Goal: Task Accomplishment & Management: Use online tool/utility

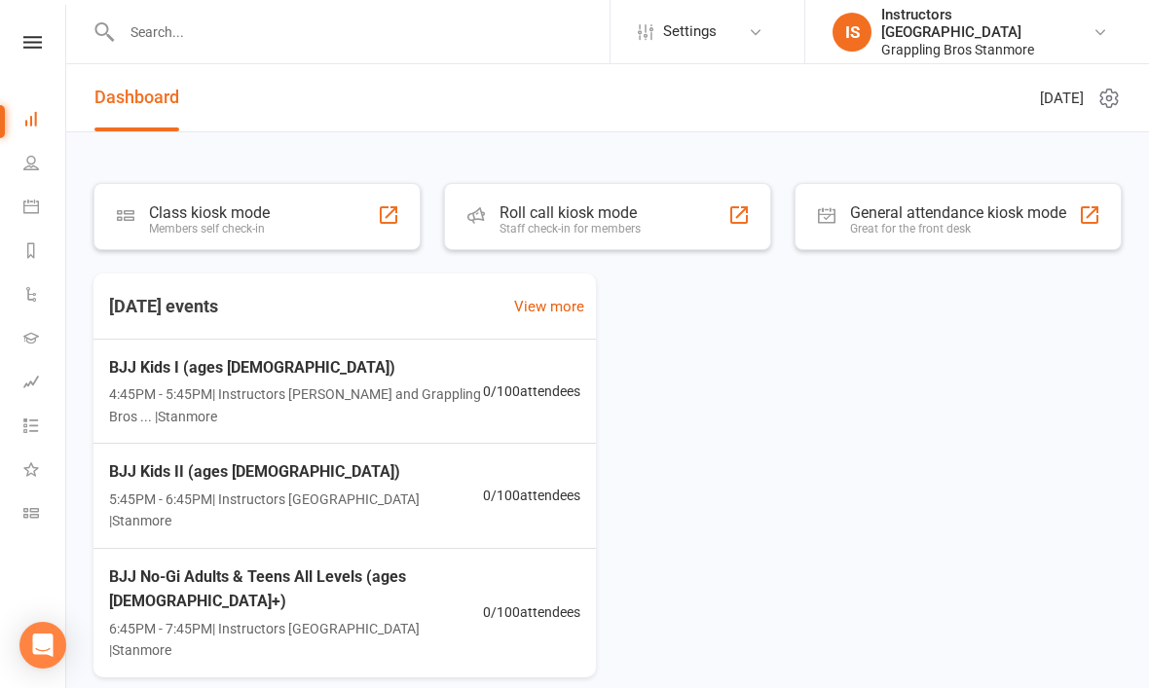
click at [279, 220] on div "Class kiosk mode Members self check-in" at bounding box center [256, 216] width 327 height 67
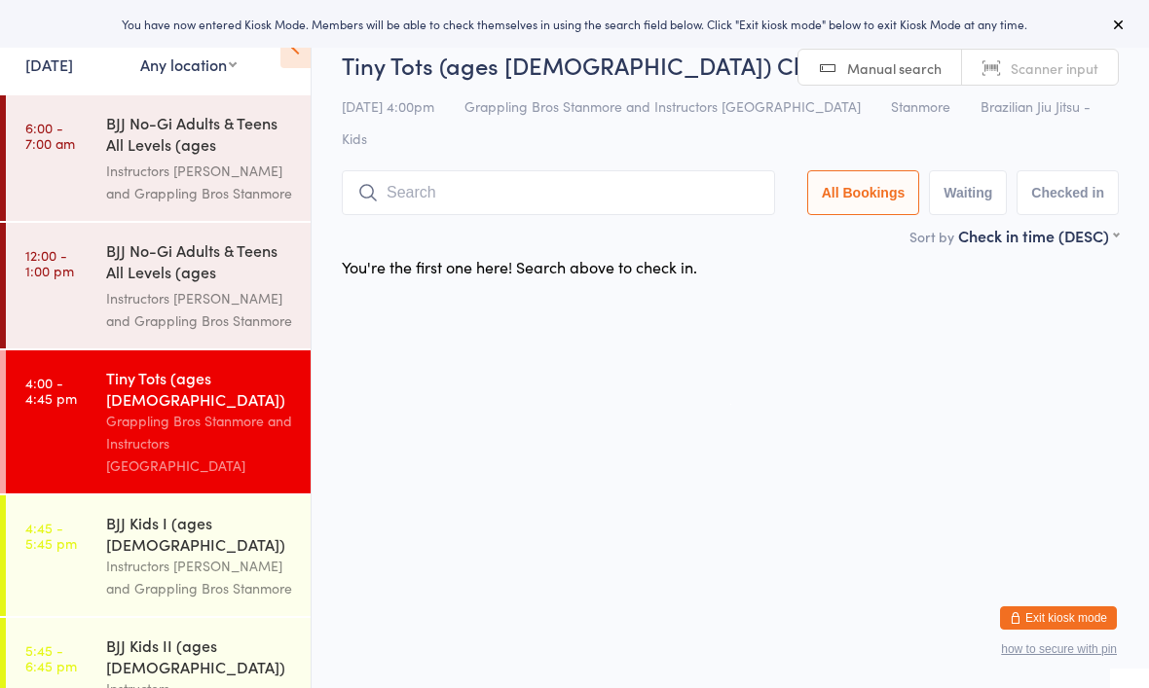
click at [617, 170] on input "search" at bounding box center [558, 192] width 433 height 45
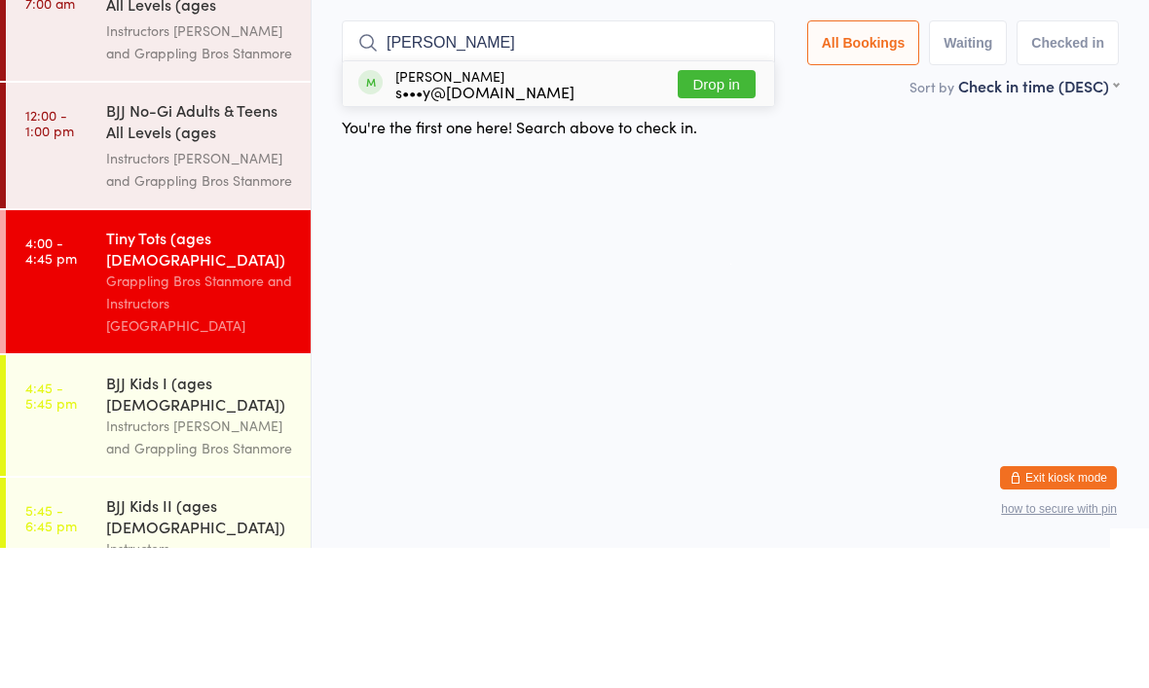
type input "Marc"
click at [709, 210] on button "Drop in" at bounding box center [717, 224] width 78 height 28
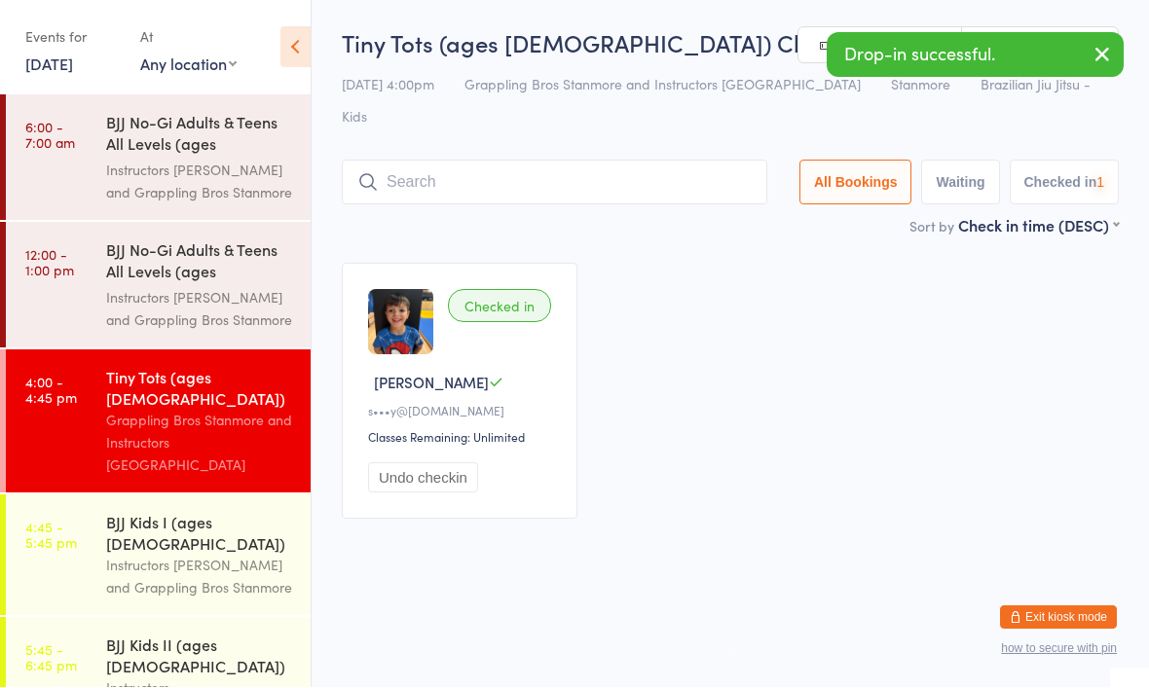
click at [600, 161] on input "search" at bounding box center [554, 183] width 425 height 45
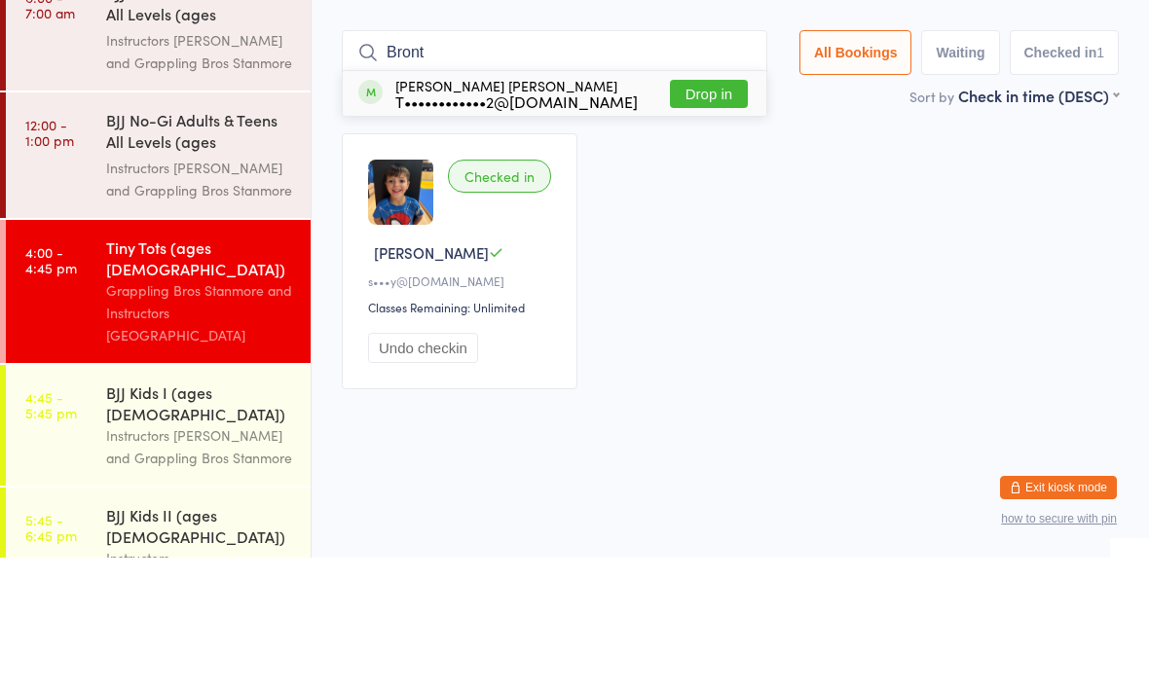
type input "Bront"
click at [715, 210] on button "Drop in" at bounding box center [709, 224] width 78 height 28
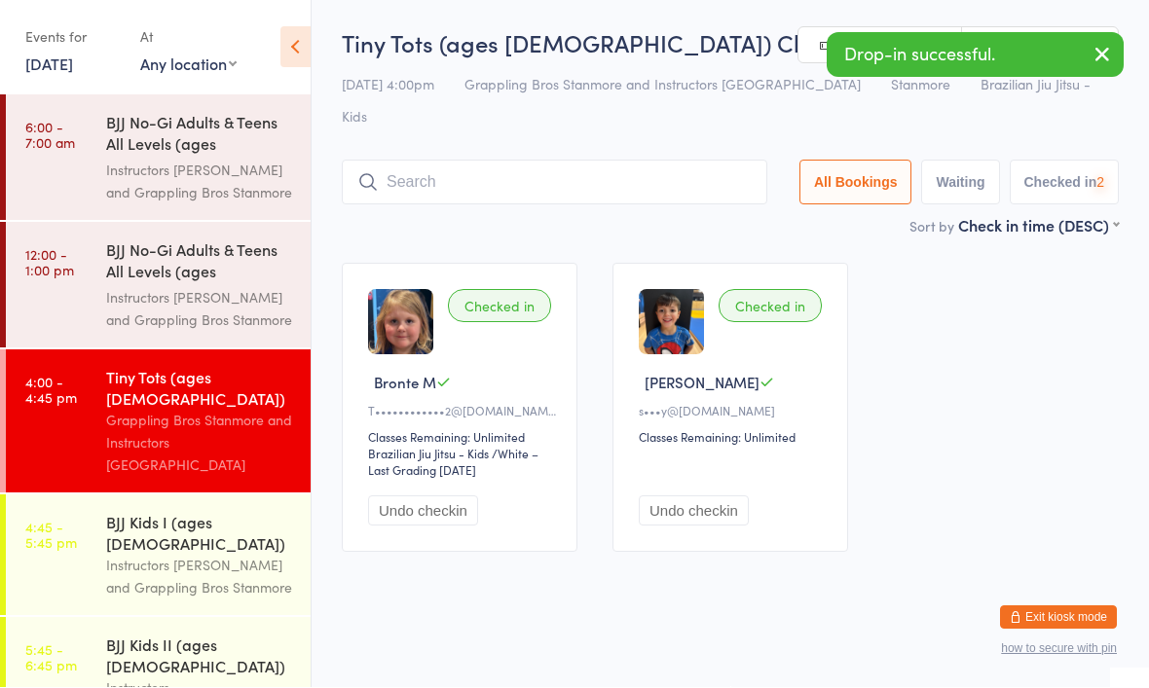
click at [638, 161] on input "search" at bounding box center [554, 183] width 425 height 45
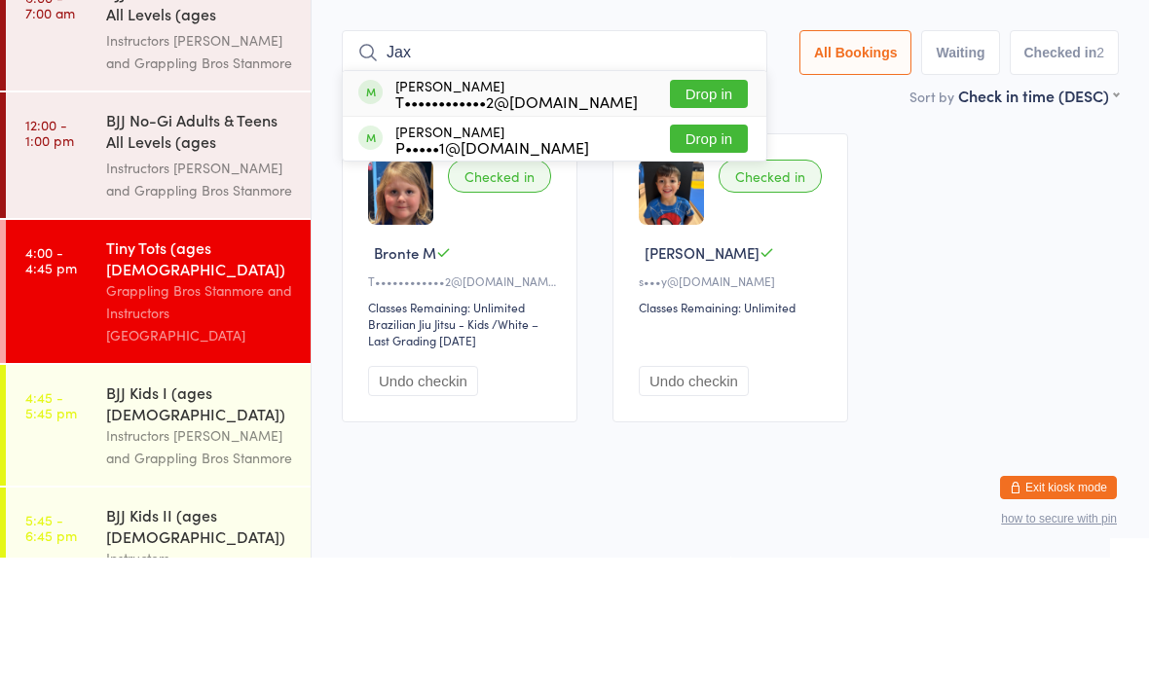
type input "Jax"
click at [713, 210] on button "Drop in" at bounding box center [709, 224] width 78 height 28
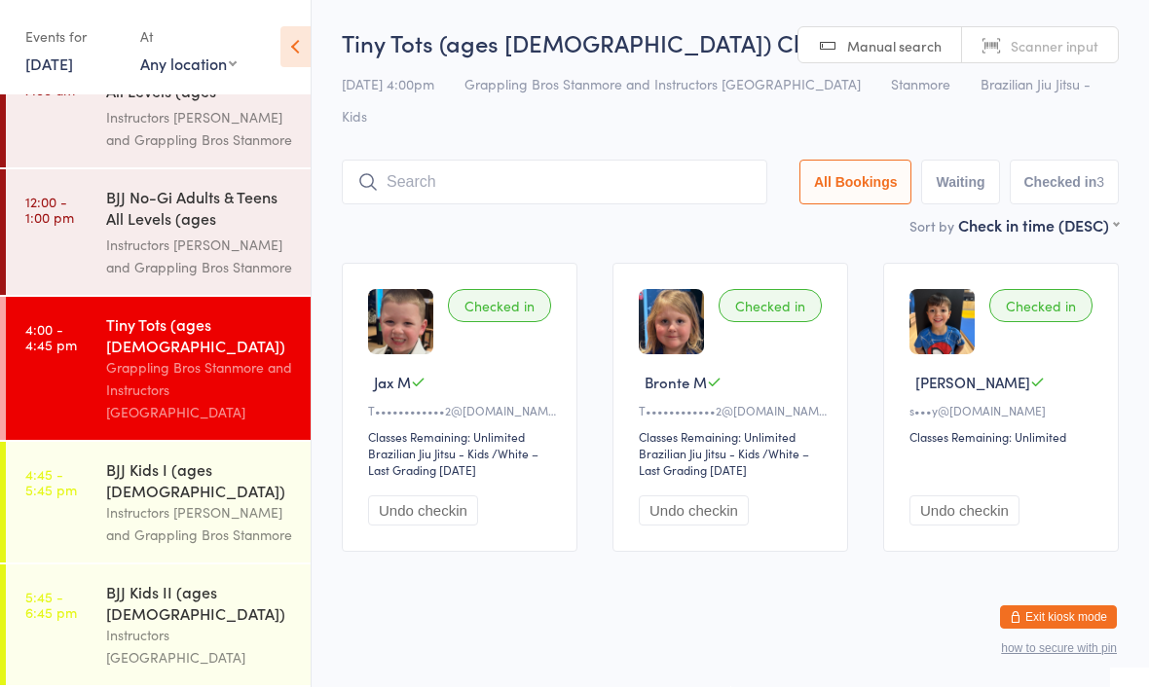
scroll to position [53, 0]
click at [613, 161] on input "search" at bounding box center [554, 183] width 425 height 45
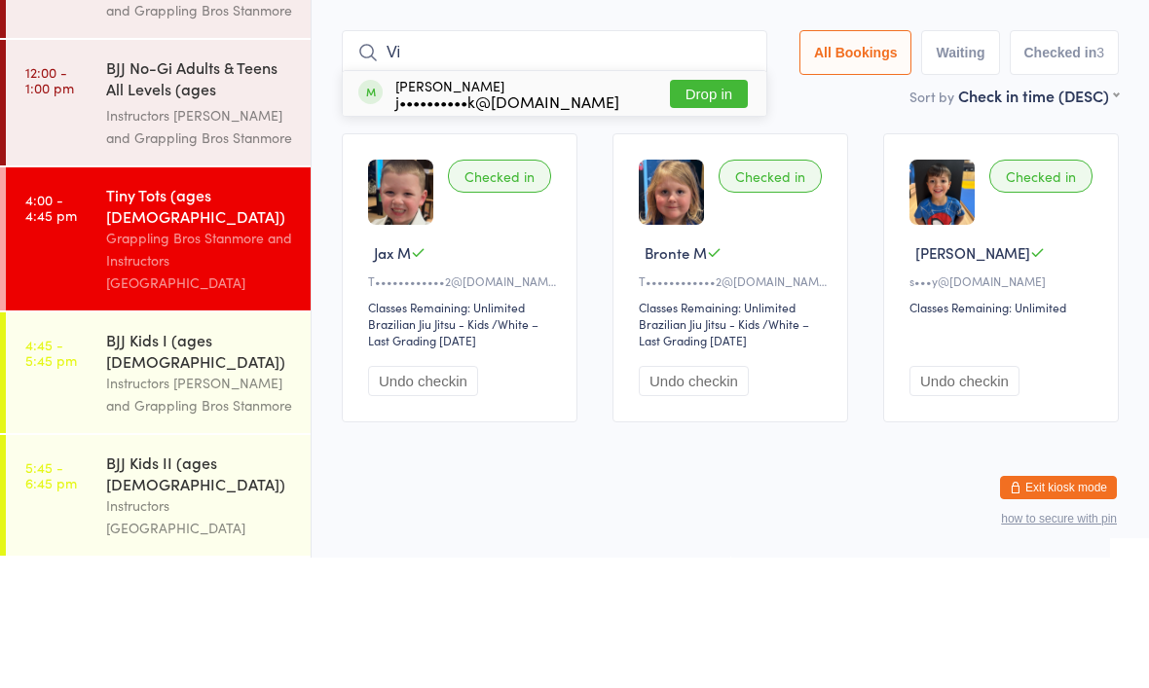
type input "V"
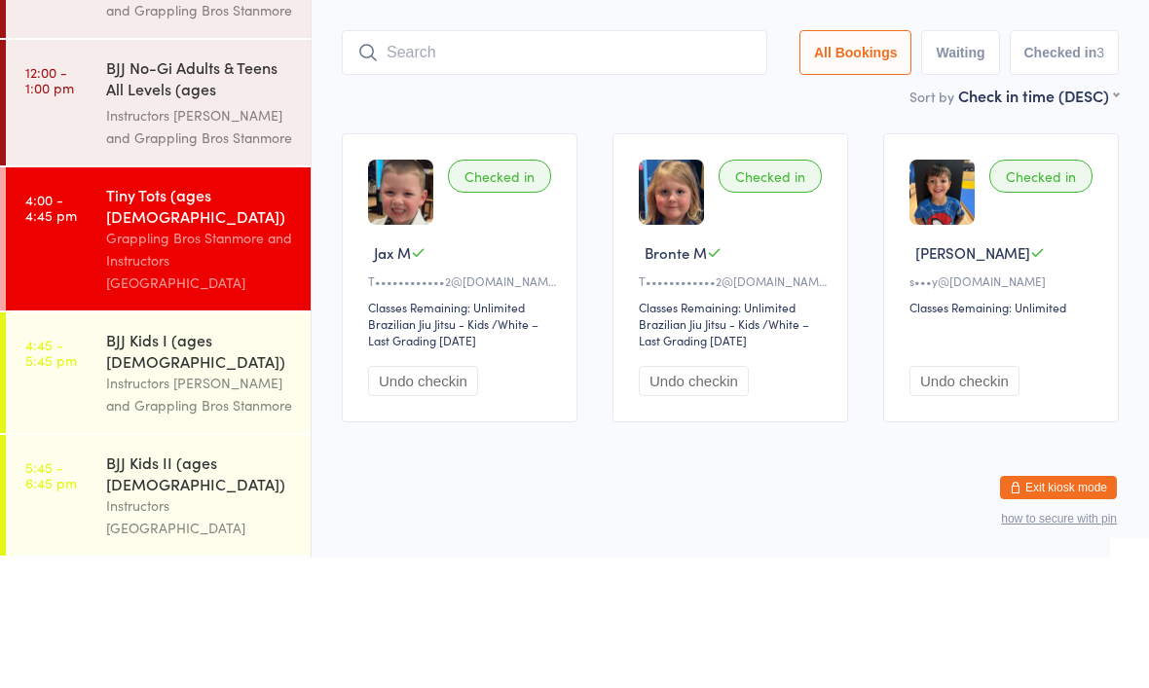
click at [867, 246] on div "Checked in Jax M T••••••••••••2@gmail.com Classes Remaining: Unlimited Brazilia…" at bounding box center [730, 408] width 812 height 324
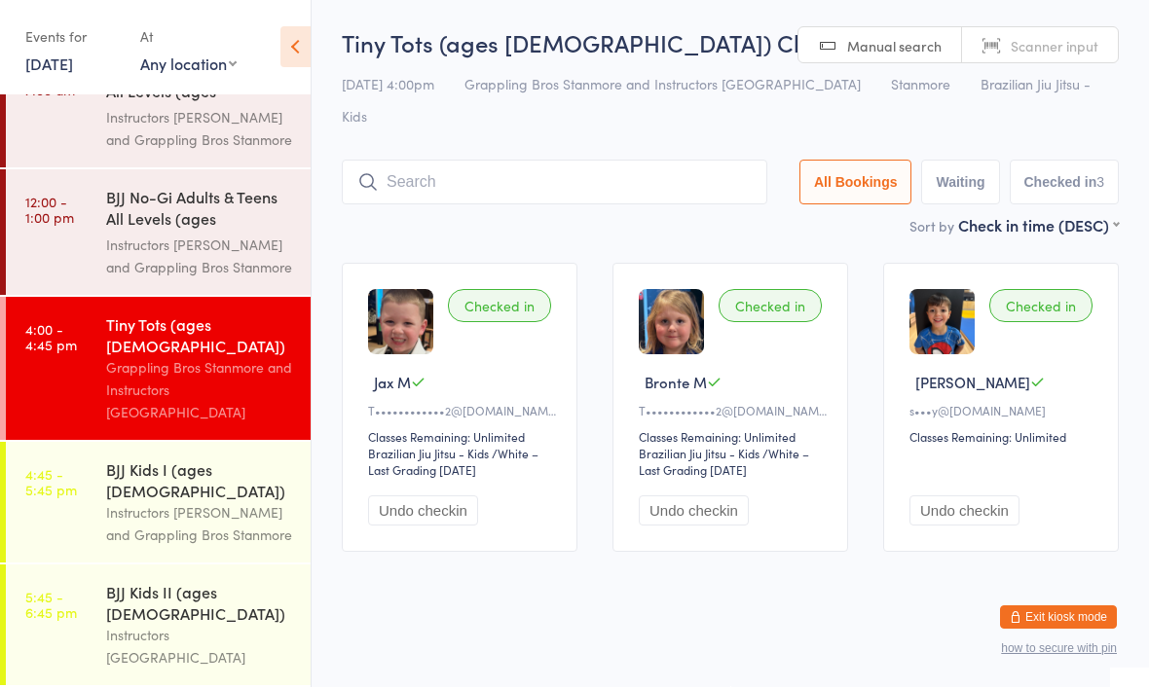
click at [480, 161] on input "search" at bounding box center [554, 183] width 425 height 45
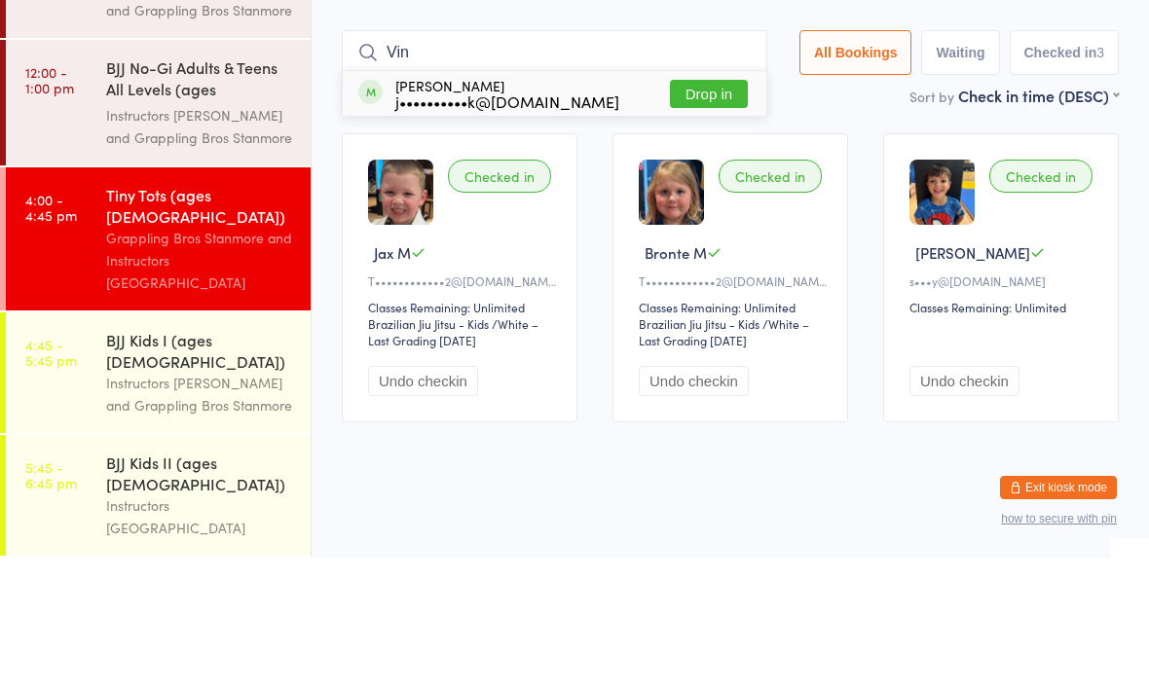
type input "Vin"
click at [676, 210] on button "Drop in" at bounding box center [709, 224] width 78 height 28
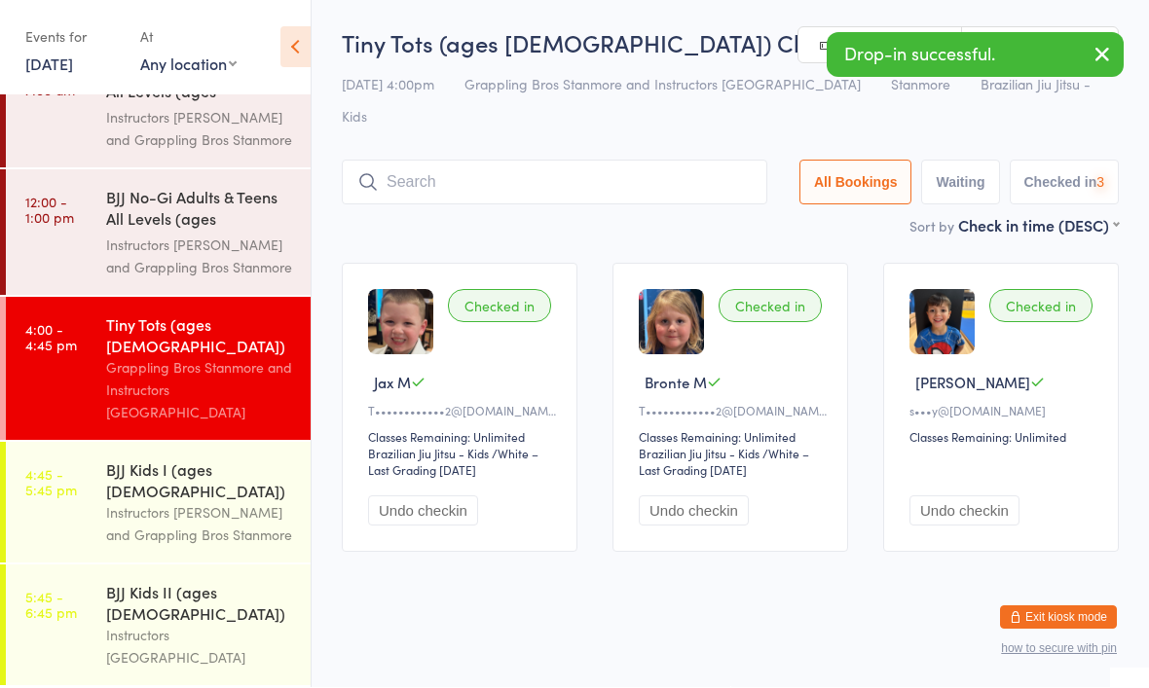
scroll to position [1, 0]
